Goal: Navigation & Orientation: Find specific page/section

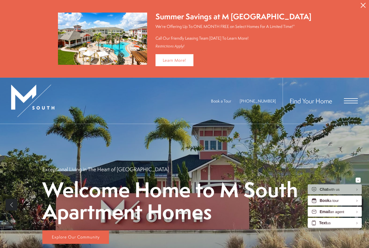
click at [354, 98] on span "Open Menu" at bounding box center [351, 98] width 14 height 1
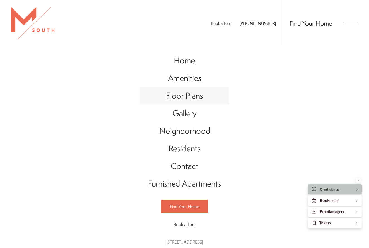
click at [190, 96] on span "Floor Plans" at bounding box center [184, 95] width 37 height 11
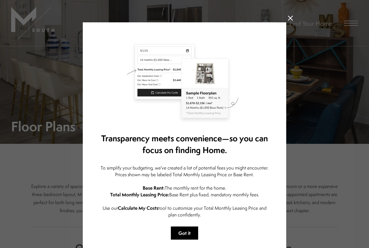
click at [182, 230] on button "Got it" at bounding box center [184, 232] width 27 height 13
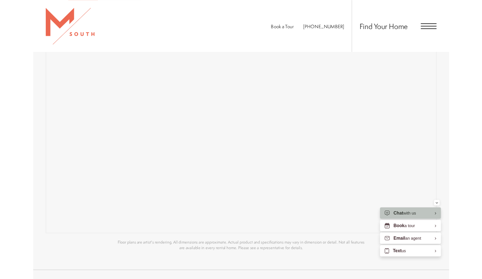
scroll to position [383, 0]
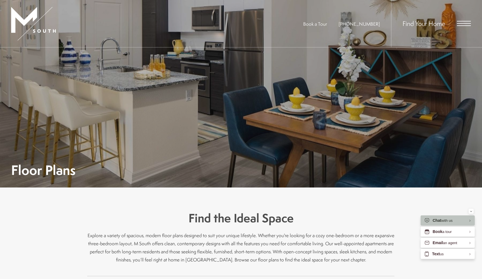
click at [463, 21] on div "Find Your Home" at bounding box center [431, 23] width 80 height 47
click at [427, 22] on span "Find Your Home" at bounding box center [423, 23] width 43 height 9
click at [461, 24] on span "Open Menu" at bounding box center [464, 23] width 14 height 5
